Goal: Task Accomplishment & Management: Complete application form

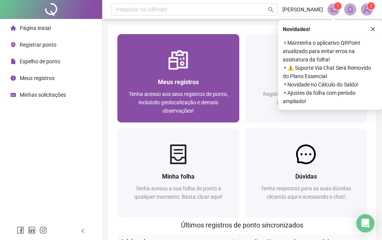
click at [175, 87] on div "Meus registros Tenha acesso aos seus registros de ponto, incluindo geolocalizaç…" at bounding box center [178, 95] width 104 height 37
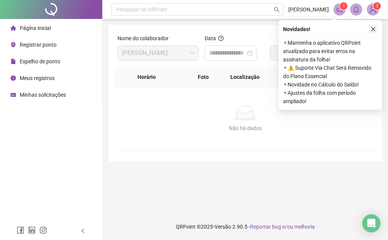
click at [374, 30] on icon "close" at bounding box center [372, 29] width 5 height 5
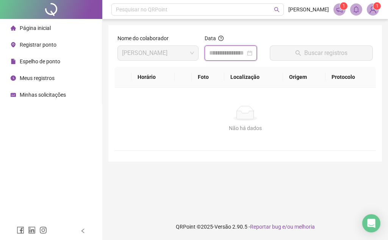
click at [229, 56] on input at bounding box center [227, 52] width 36 height 9
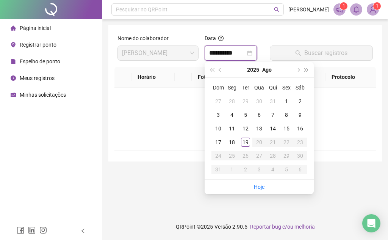
type input "**********"
click at [247, 142] on div "19" at bounding box center [245, 141] width 9 height 9
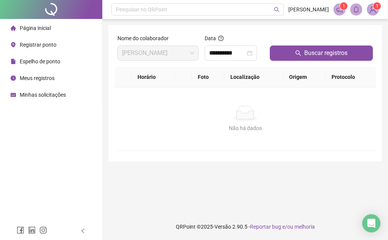
click at [33, 62] on span "Espelho de ponto" at bounding box center [40, 61] width 41 height 6
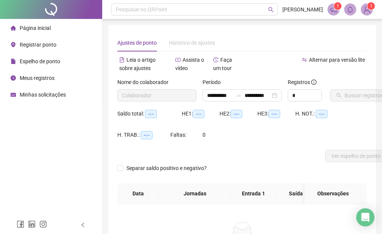
type input "**********"
click at [34, 42] on span "Registrar ponto" at bounding box center [38, 45] width 37 height 6
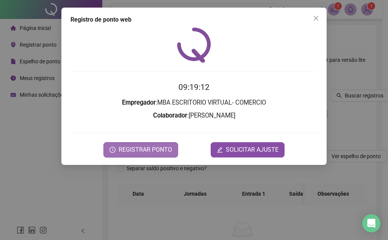
click at [167, 150] on span "REGISTRAR PONTO" at bounding box center [145, 149] width 53 height 9
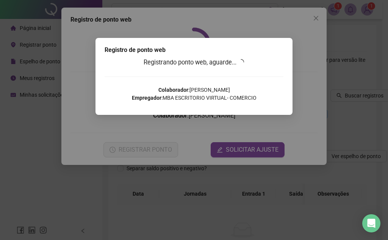
drag, startPoint x: 317, startPoint y: 25, endPoint x: 307, endPoint y: 47, distance: 23.9
click at [314, 37] on div "Registro [PERSON_NAME] web Registrando ponto web, aguarde... Colaborador : [PER…" at bounding box center [194, 120] width 388 height 240
click at [238, 150] on div "Registro [PERSON_NAME] web Registrando ponto web, aguarde... Colaborador : [PER…" at bounding box center [194, 120] width 388 height 240
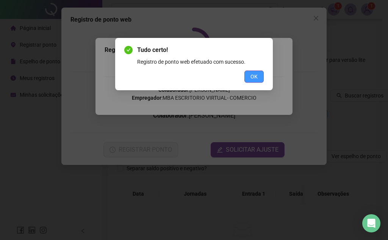
click at [256, 76] on span "OK" at bounding box center [253, 76] width 7 height 8
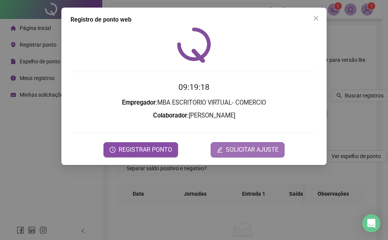
click at [243, 153] on span "SOLICITAR AJUSTE" at bounding box center [252, 149] width 53 height 9
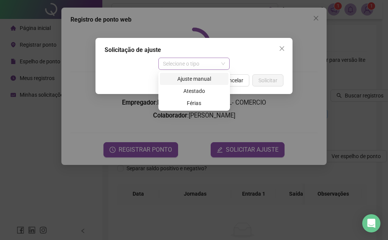
click at [200, 63] on span "Selecione o tipo" at bounding box center [194, 63] width 62 height 11
click at [198, 80] on div "Ajuste manual" at bounding box center [193, 79] width 59 height 8
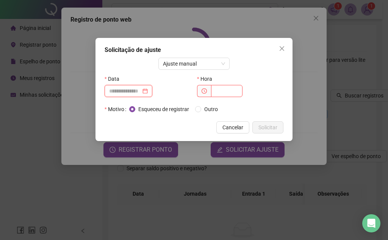
click at [141, 91] on input at bounding box center [125, 91] width 32 height 8
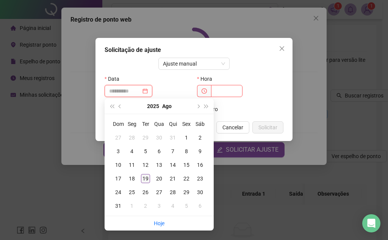
type input "**********"
click at [145, 174] on div "19" at bounding box center [145, 178] width 9 height 9
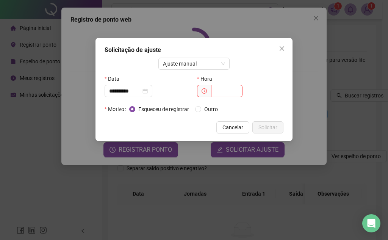
click at [186, 110] on span "Esqueceu de registrar" at bounding box center [163, 109] width 57 height 8
click at [228, 93] on input "text" at bounding box center [226, 91] width 31 height 12
type input "*****"
click at [145, 109] on span "Esqueceu de registrar" at bounding box center [163, 109] width 57 height 8
click at [203, 109] on span "Outro" at bounding box center [211, 109] width 20 height 8
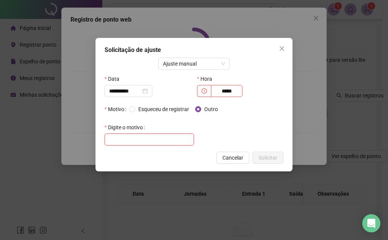
click at [121, 141] on input "text" at bounding box center [149, 139] width 89 height 12
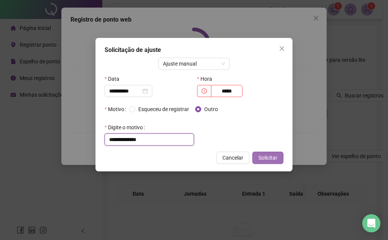
type input "**********"
click at [266, 162] on button "Solicitar" at bounding box center [267, 157] width 31 height 12
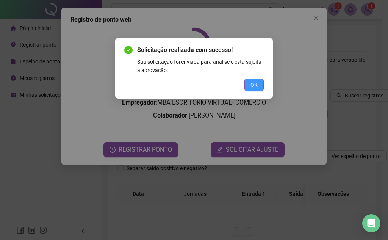
click at [251, 83] on span "OK" at bounding box center [253, 85] width 7 height 8
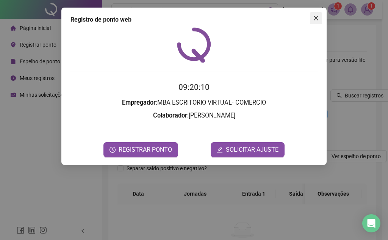
click at [317, 20] on icon "close" at bounding box center [316, 18] width 5 height 5
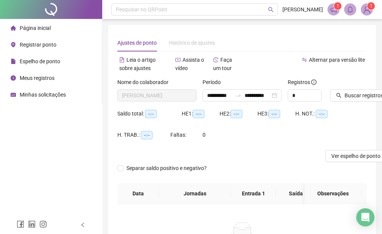
click at [43, 30] on span "Página inicial" at bounding box center [35, 28] width 31 height 6
